Goal: Register for event/course

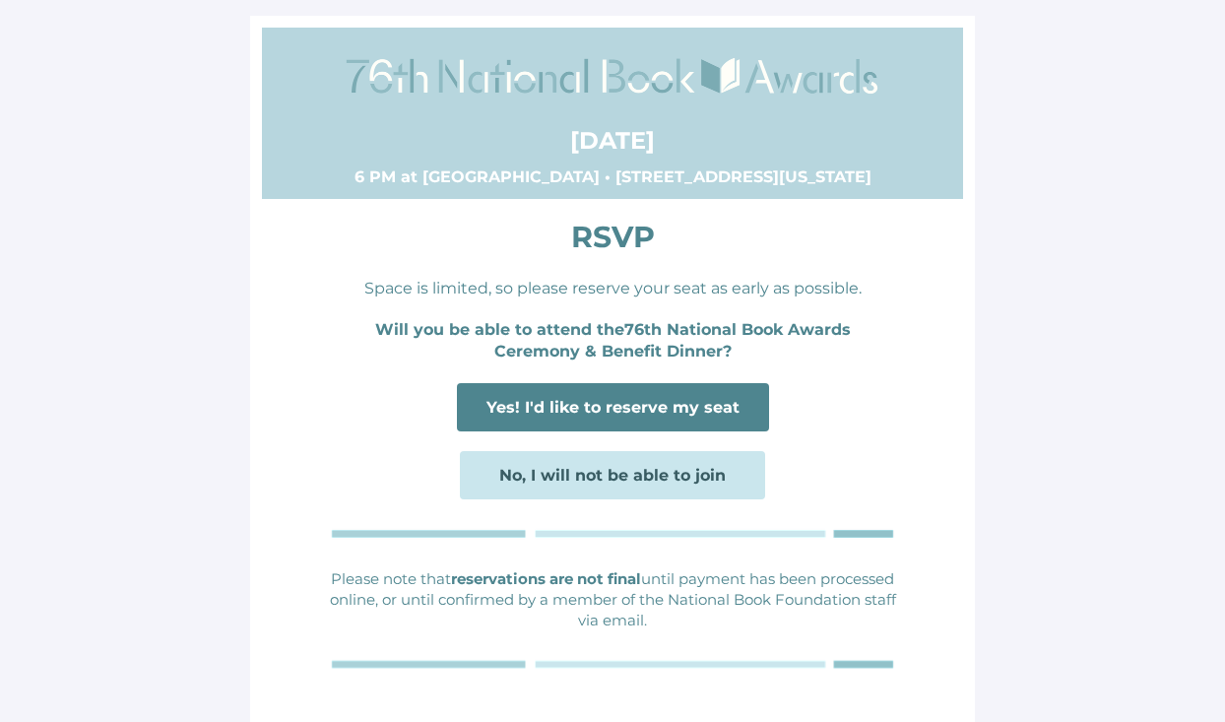
click at [732, 408] on span "Yes! I'd like to reserve my seat" at bounding box center [612, 407] width 253 height 19
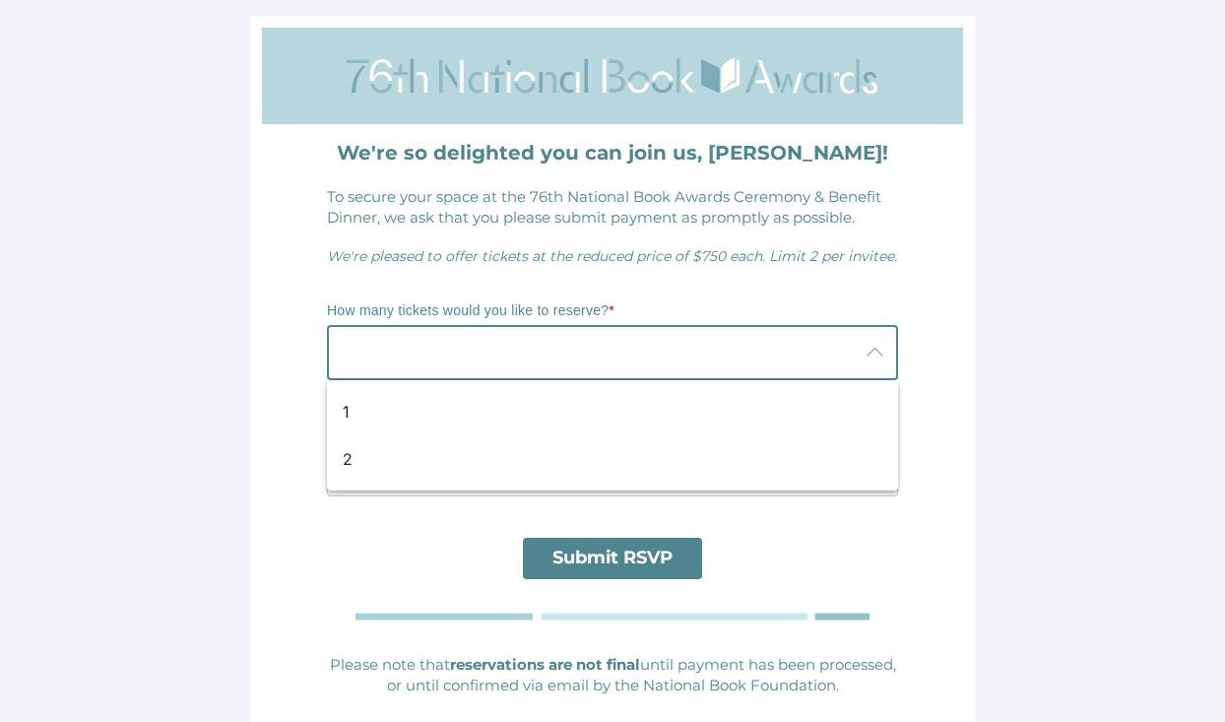
click at [745, 366] on div at bounding box center [593, 352] width 532 height 55
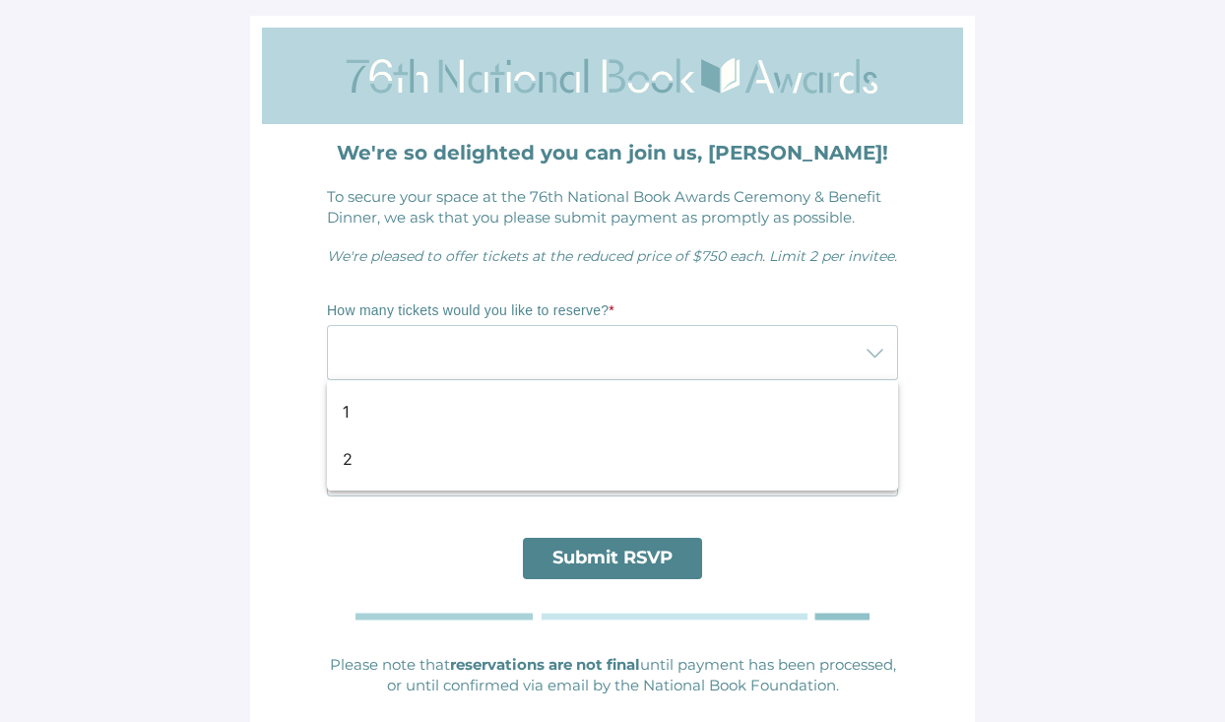
click at [1011, 256] on main "We're so delighted you can join us, Jane! To secure your space at the 76th Nati…" at bounding box center [612, 413] width 1225 height 827
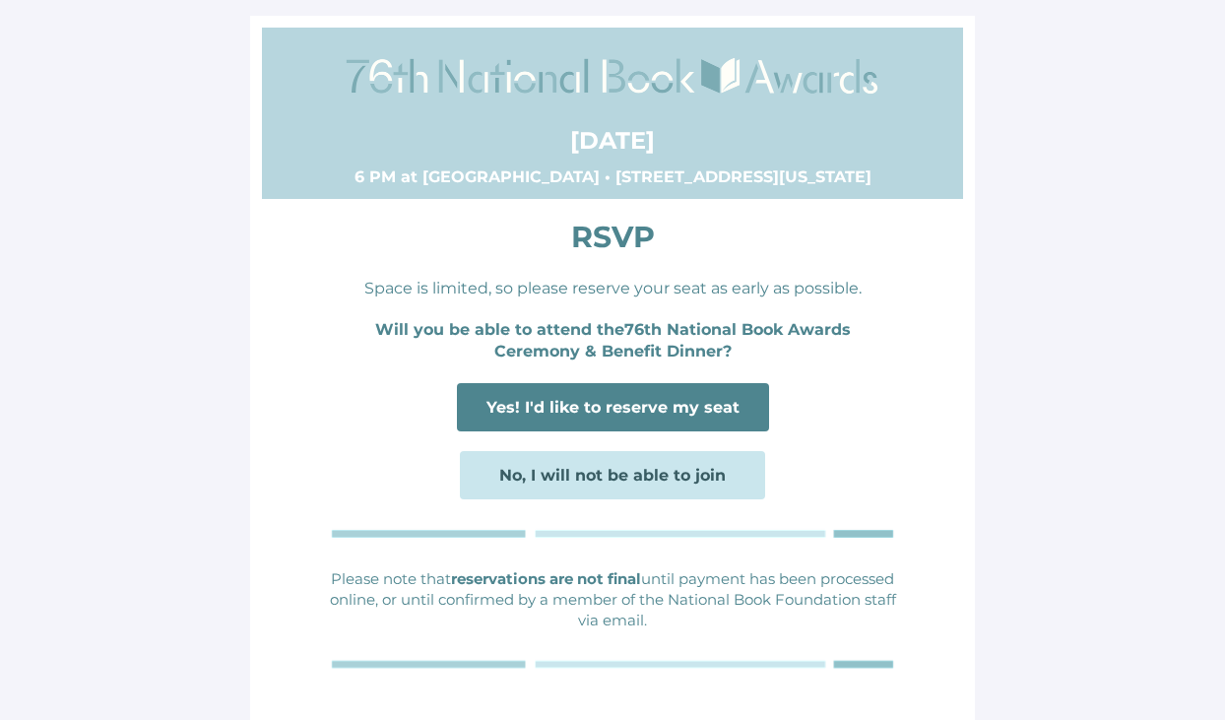
click at [686, 419] on span "Yes! I'd like to reserve my seat" at bounding box center [613, 407] width 312 height 48
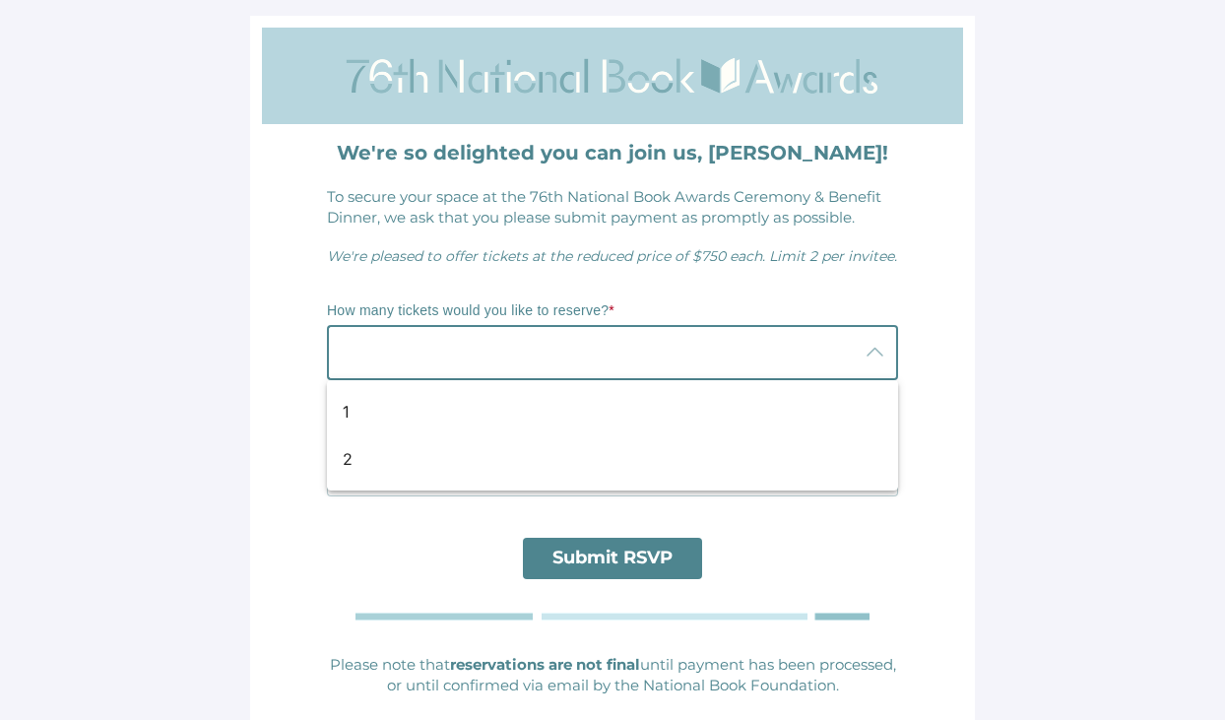
click at [674, 368] on div at bounding box center [593, 352] width 532 height 55
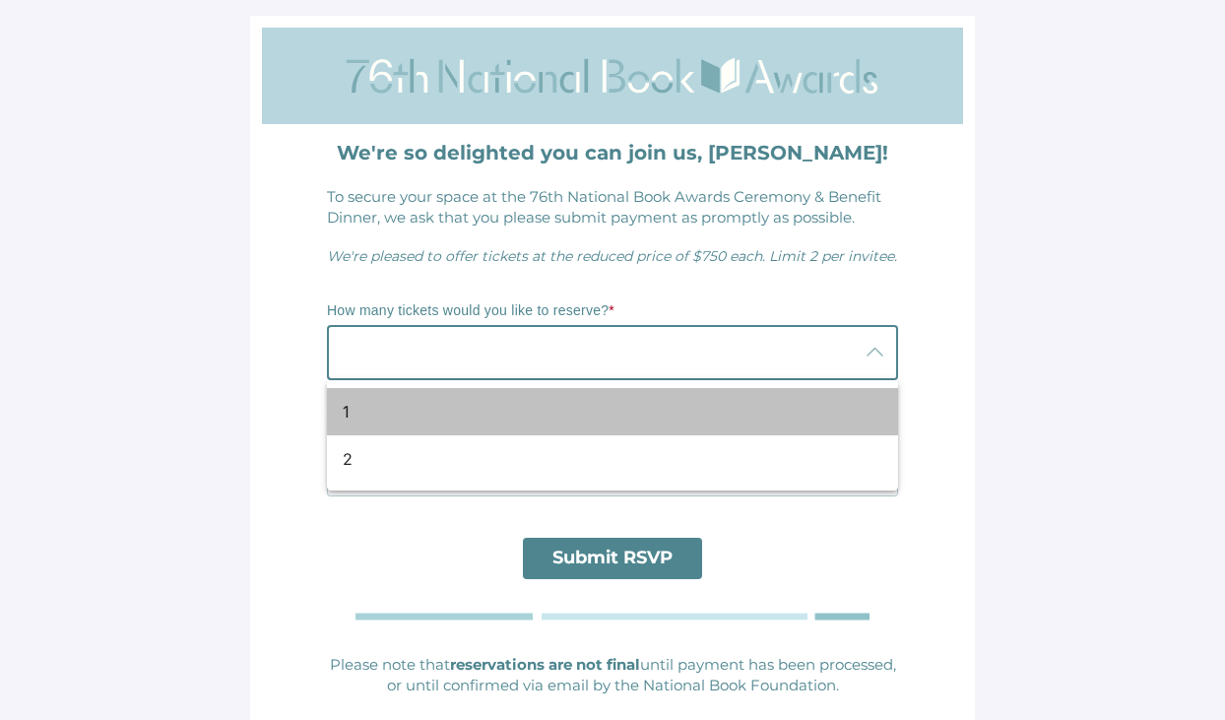
click at [597, 417] on div "1" at bounding box center [605, 412] width 524 height 24
type input "1"
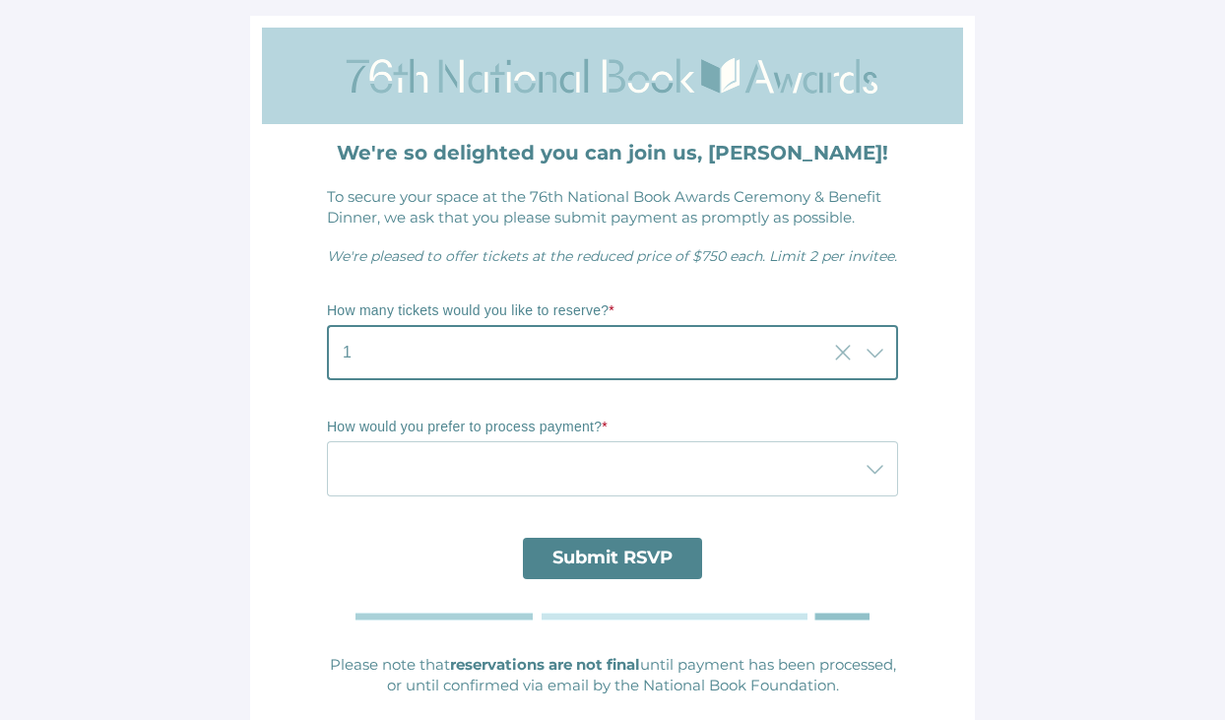
click at [576, 464] on div at bounding box center [593, 468] width 532 height 55
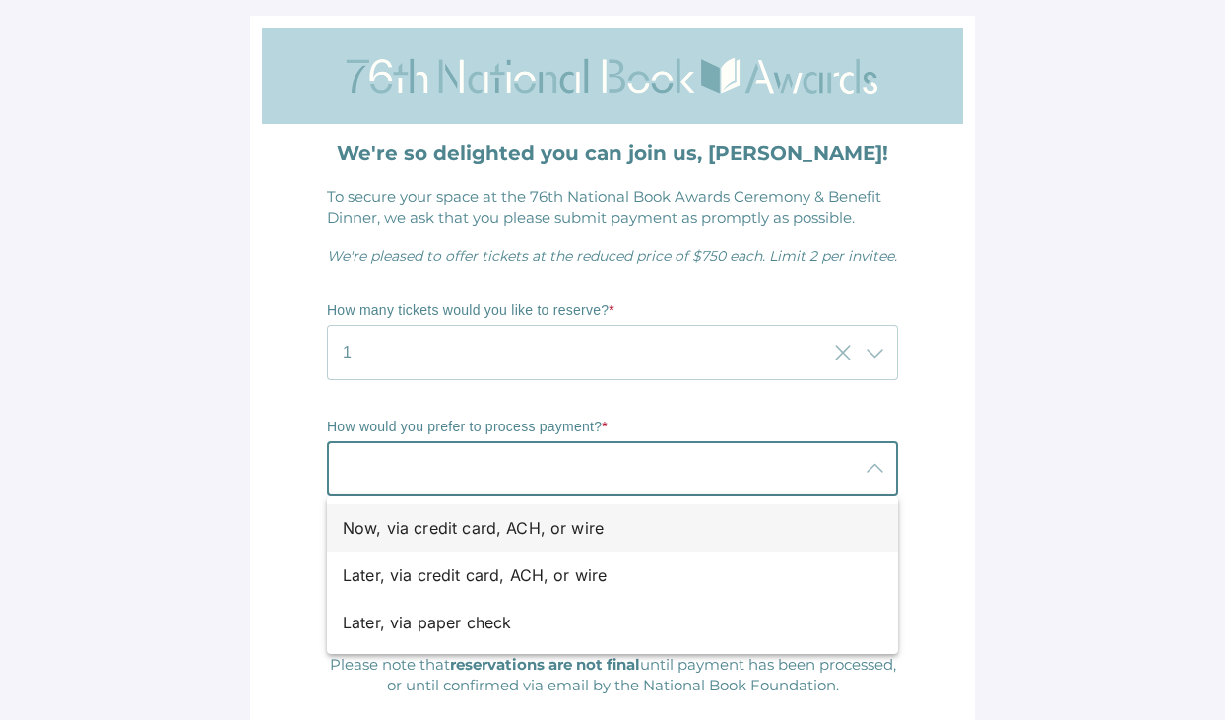
click at [581, 531] on div "Now, via credit card, ACH, or wire" at bounding box center [605, 528] width 524 height 24
type input "Now, via credit card, ACH, or wire"
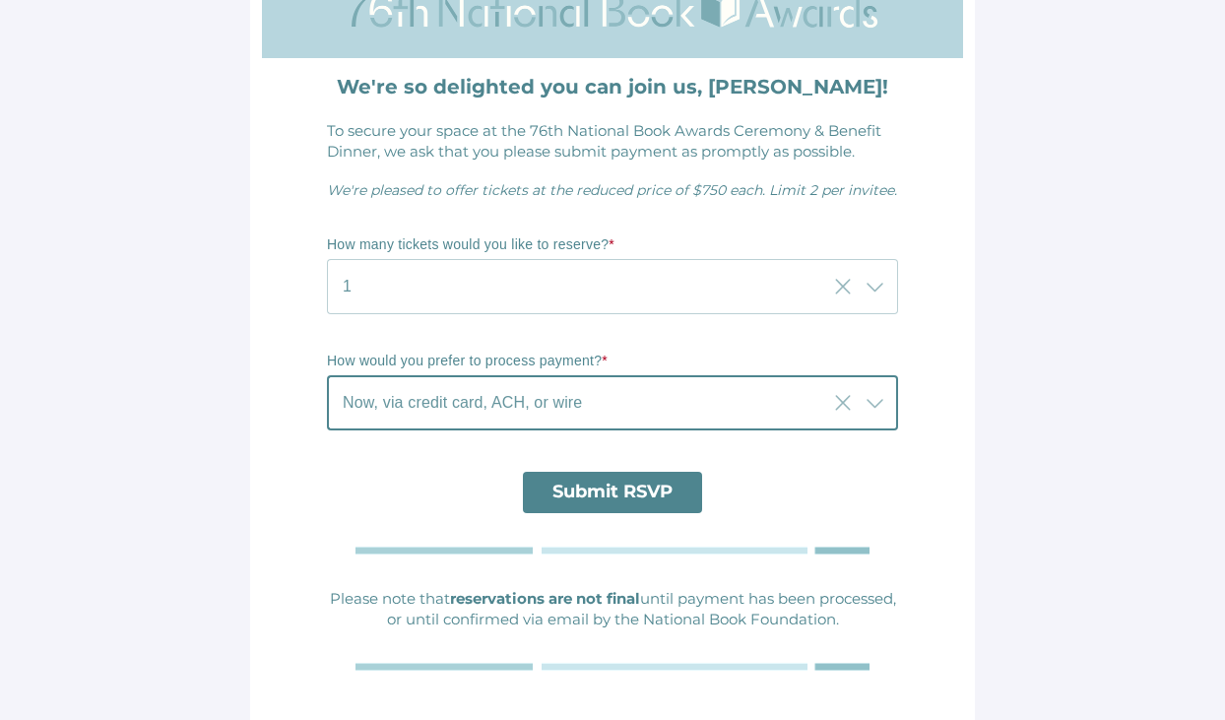
scroll to position [106, 0]
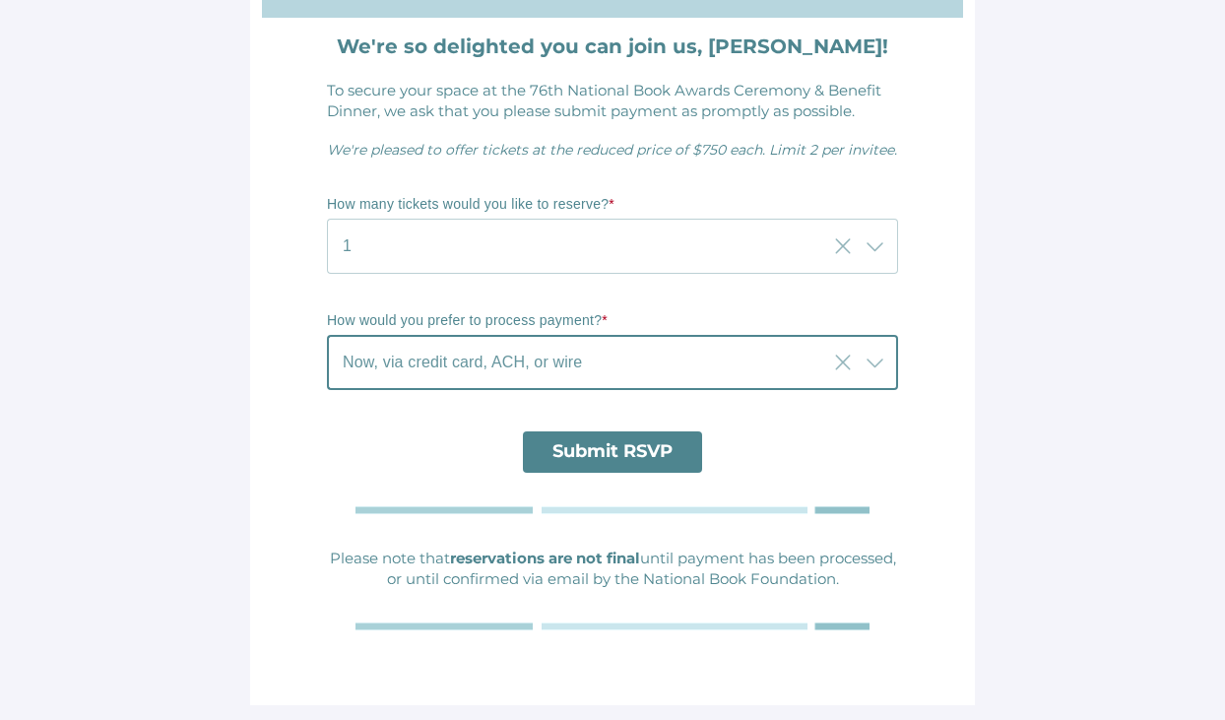
click at [598, 454] on span "Submit RSVP" at bounding box center [612, 451] width 120 height 22
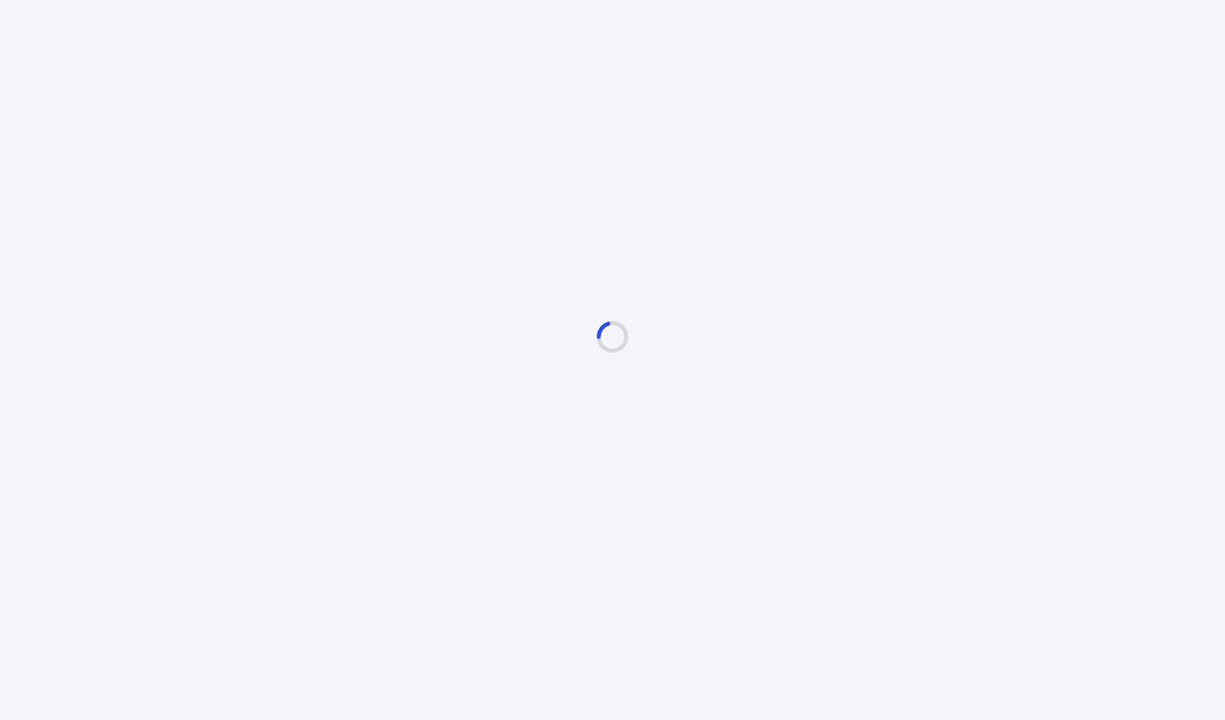
scroll to position [0, 0]
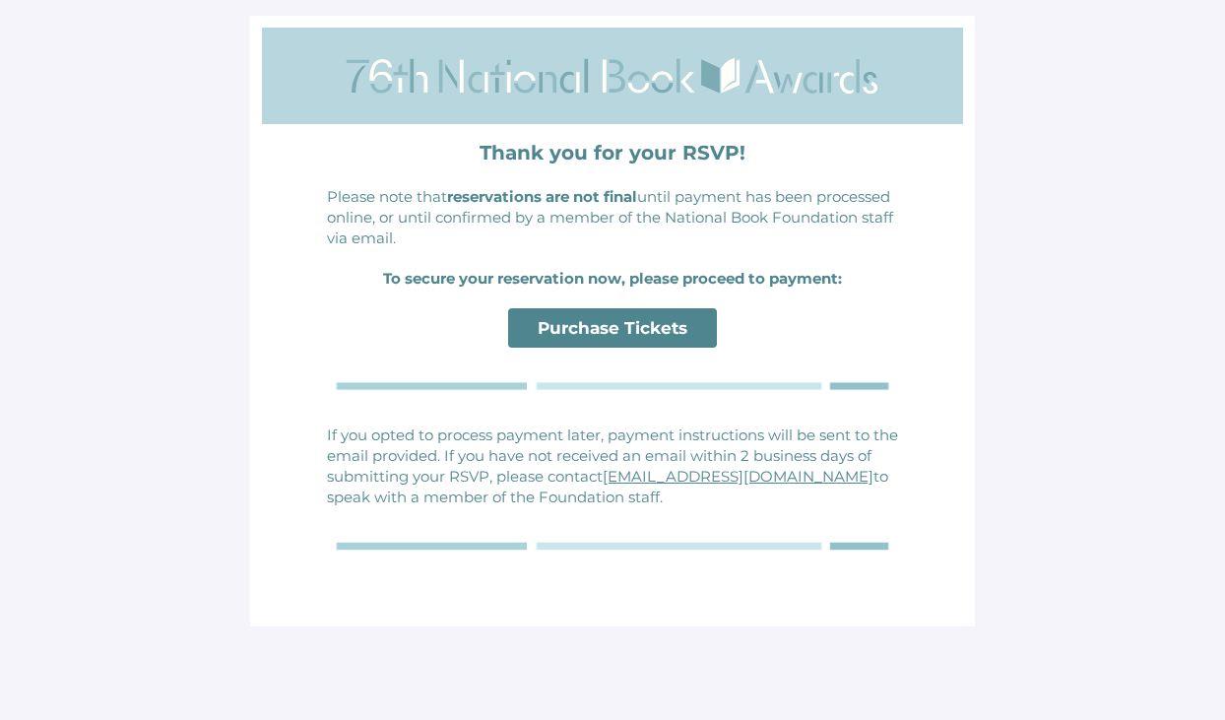
click at [583, 333] on span "Purchase Tickets" at bounding box center [613, 328] width 150 height 20
